Goal: Task Accomplishment & Management: Manage account settings

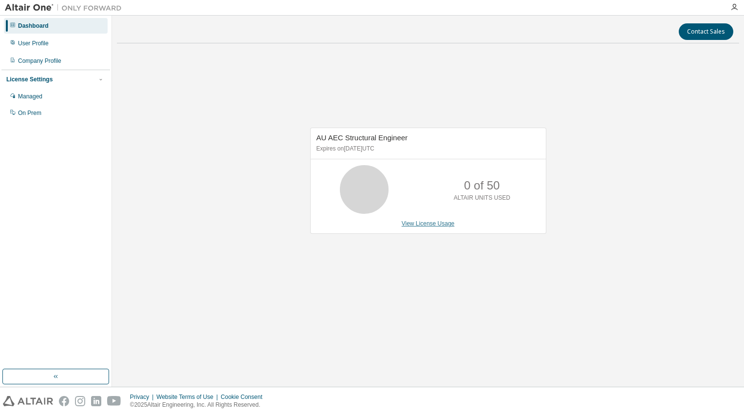
click at [431, 223] on link "View License Usage" at bounding box center [428, 223] width 53 height 7
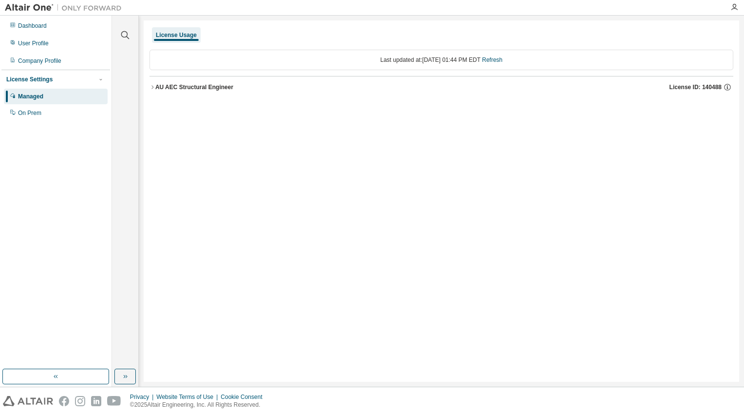
click at [206, 88] on div "AU AEC Structural Engineer" at bounding box center [194, 87] width 78 height 8
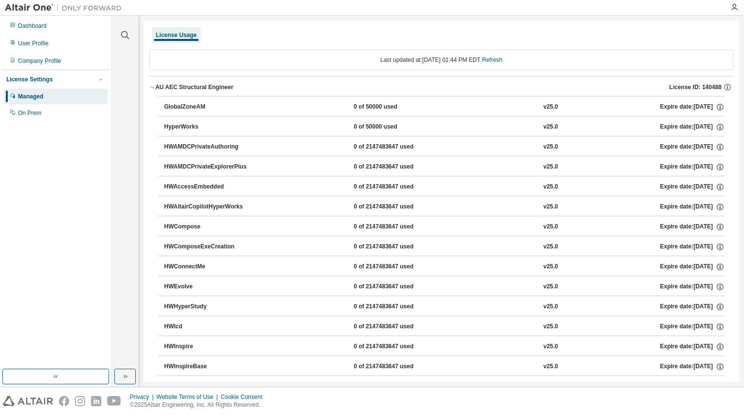
click at [157, 84] on div "AU AEC Structural Engineer" at bounding box center [194, 87] width 78 height 8
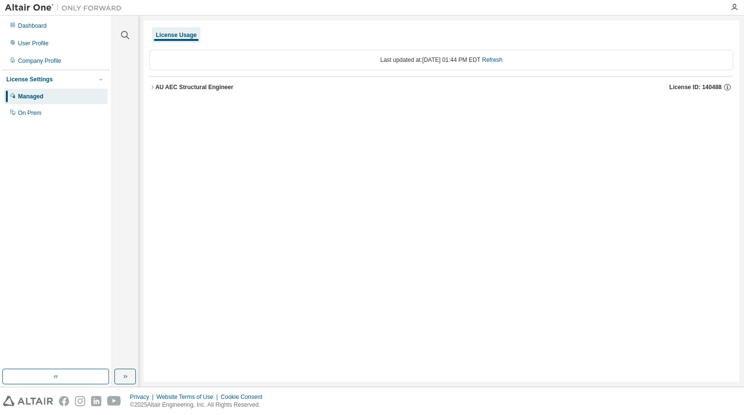
click at [42, 95] on div "Managed" at bounding box center [30, 97] width 25 height 8
click at [27, 29] on div "Dashboard" at bounding box center [32, 26] width 29 height 8
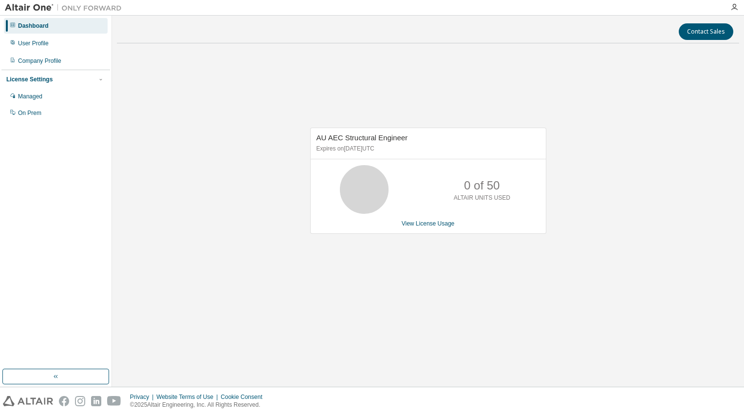
click at [370, 144] on div "AU AEC Structural Engineer Expires on [DATE] UTC" at bounding box center [428, 143] width 235 height 31
click at [365, 177] on icon at bounding box center [364, 189] width 24 height 24
click at [502, 185] on div "0 of 50 ALTAIR UNITS USED" at bounding box center [482, 189] width 78 height 49
click at [491, 185] on p "0 of 50" at bounding box center [482, 185] width 36 height 17
click at [47, 43] on div "User Profile" at bounding box center [33, 43] width 31 height 8
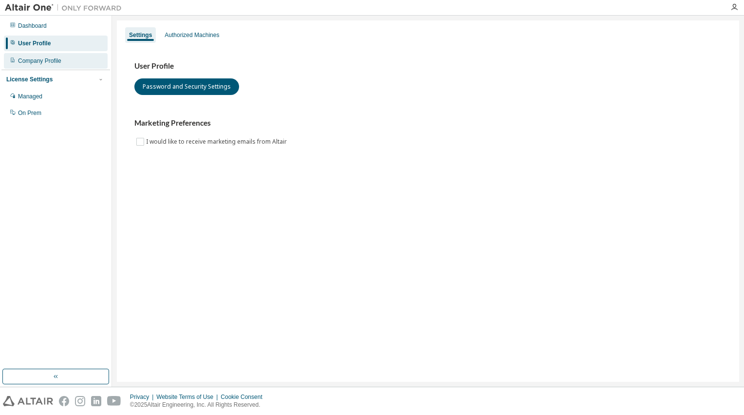
click at [46, 64] on div "Company Profile" at bounding box center [39, 61] width 43 height 8
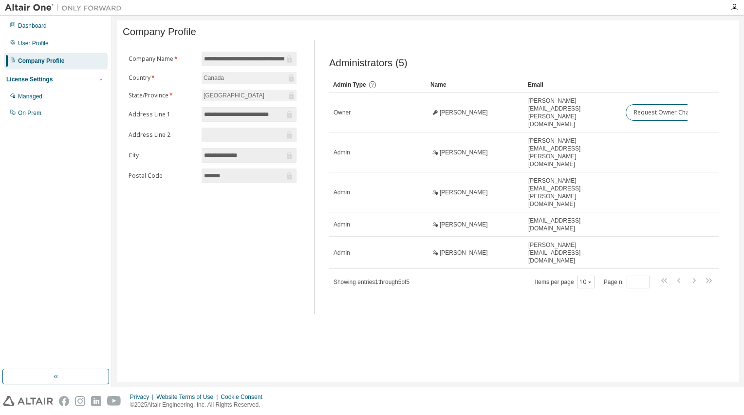
click at [197, 229] on div "**********" at bounding box center [213, 177] width 180 height 274
click at [53, 29] on div "Dashboard" at bounding box center [56, 26] width 104 height 16
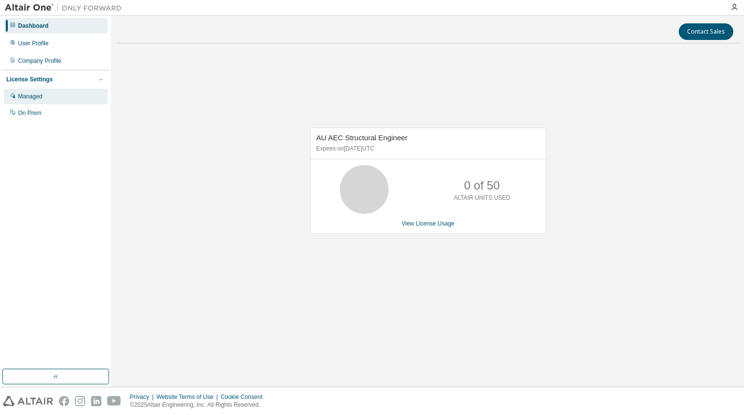
click at [38, 92] on div "Managed" at bounding box center [56, 97] width 104 height 16
